Goal: Check status: Check status

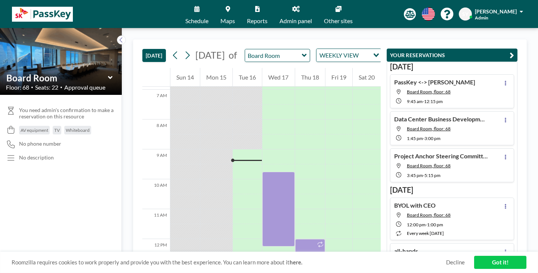
scroll to position [206, 0]
click at [387, 49] on button "PENDING FOR APPROVAL" at bounding box center [425, 55] width 83 height 13
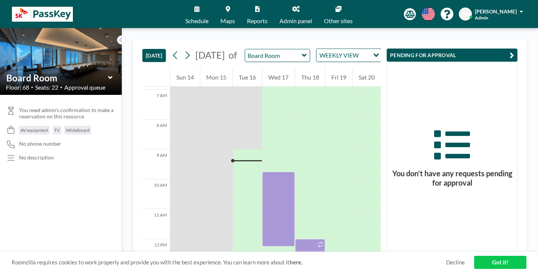
click at [389, 49] on button "YOUR RESERVATIONS 9+" at bounding box center [421, 55] width 75 height 13
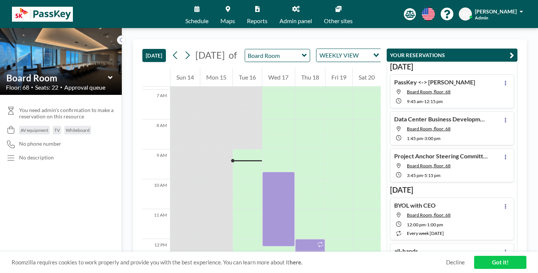
click at [213, 7] on link "Schedule" at bounding box center [196, 14] width 35 height 28
click at [316, 53] on div "WEEKLY VIEW Loading..." at bounding box center [348, 55] width 65 height 13
click at [310, 59] on li "DAILY VIEW" at bounding box center [313, 61] width 59 height 11
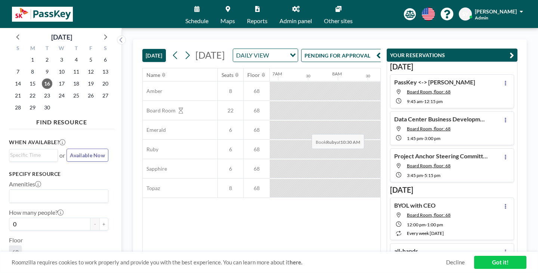
scroll to position [0, 413]
drag, startPoint x: 277, startPoint y: 251, endPoint x: 325, endPoint y: 257, distance: 48.6
click at [337, 257] on div "[DATE] [DATE] DAILY VIEW Loading... PENDING FOR APPROVAL Name Seats Floor 12AM …" at bounding box center [330, 150] width 394 height 223
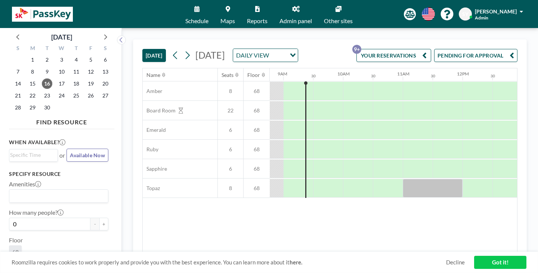
scroll to position [0, 421]
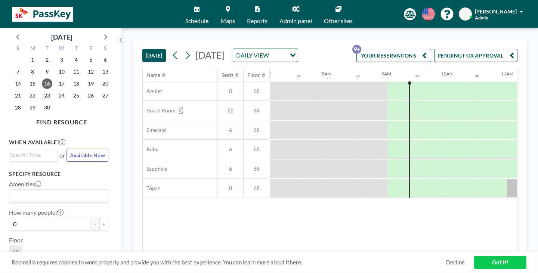
click at [246, 215] on div "Name Seats Floor 12AM 30 1AM 30 2AM 30 3AM 30 4AM 30 5AM 30 6AM 30 7AM 30 8AM 3…" at bounding box center [330, 160] width 374 height 184
